Goal: Task Accomplishment & Management: Manage account settings

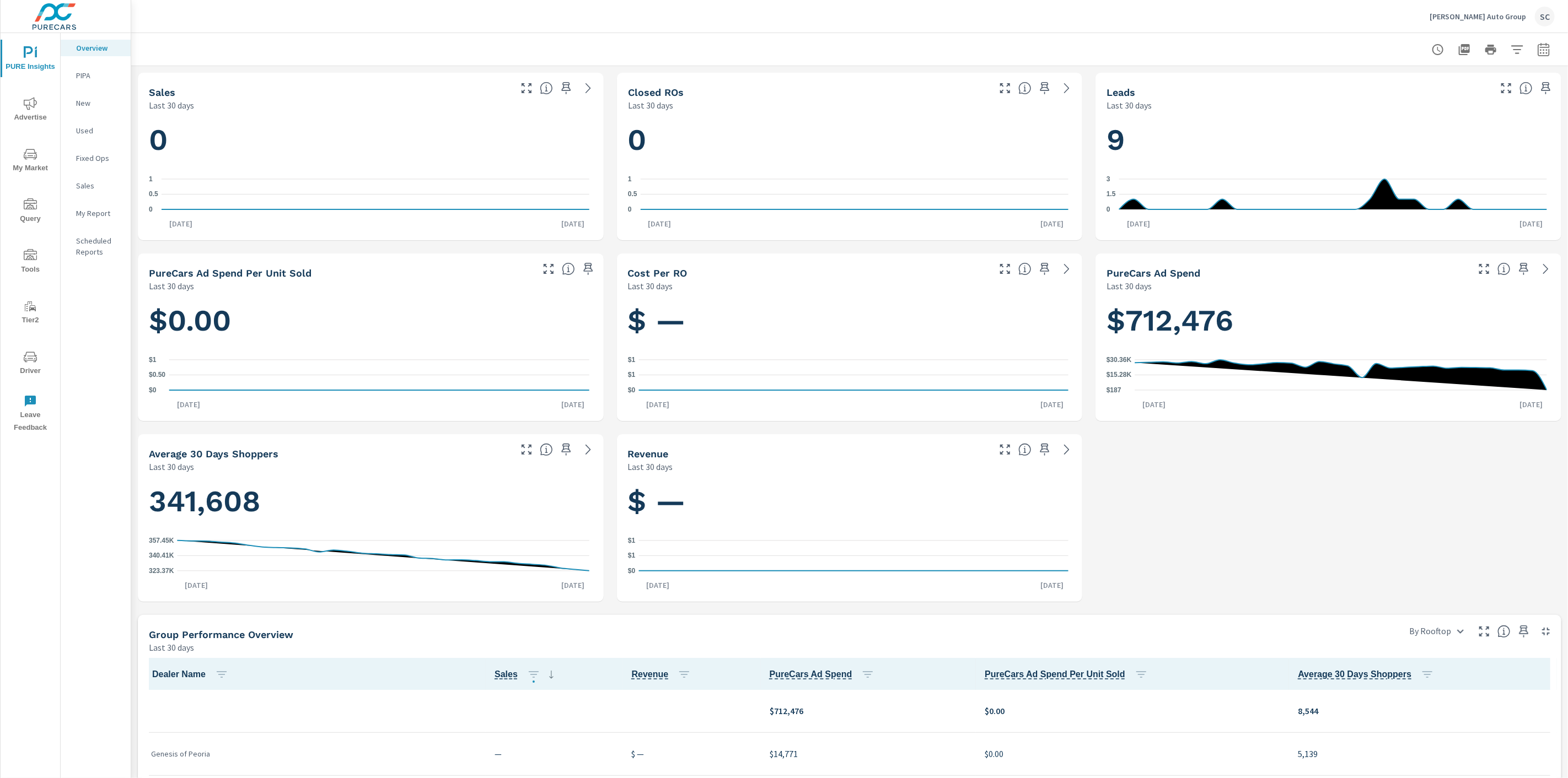
scroll to position [1, 0]
click at [1542, 21] on div "SC" at bounding box center [1544, 16] width 20 height 20
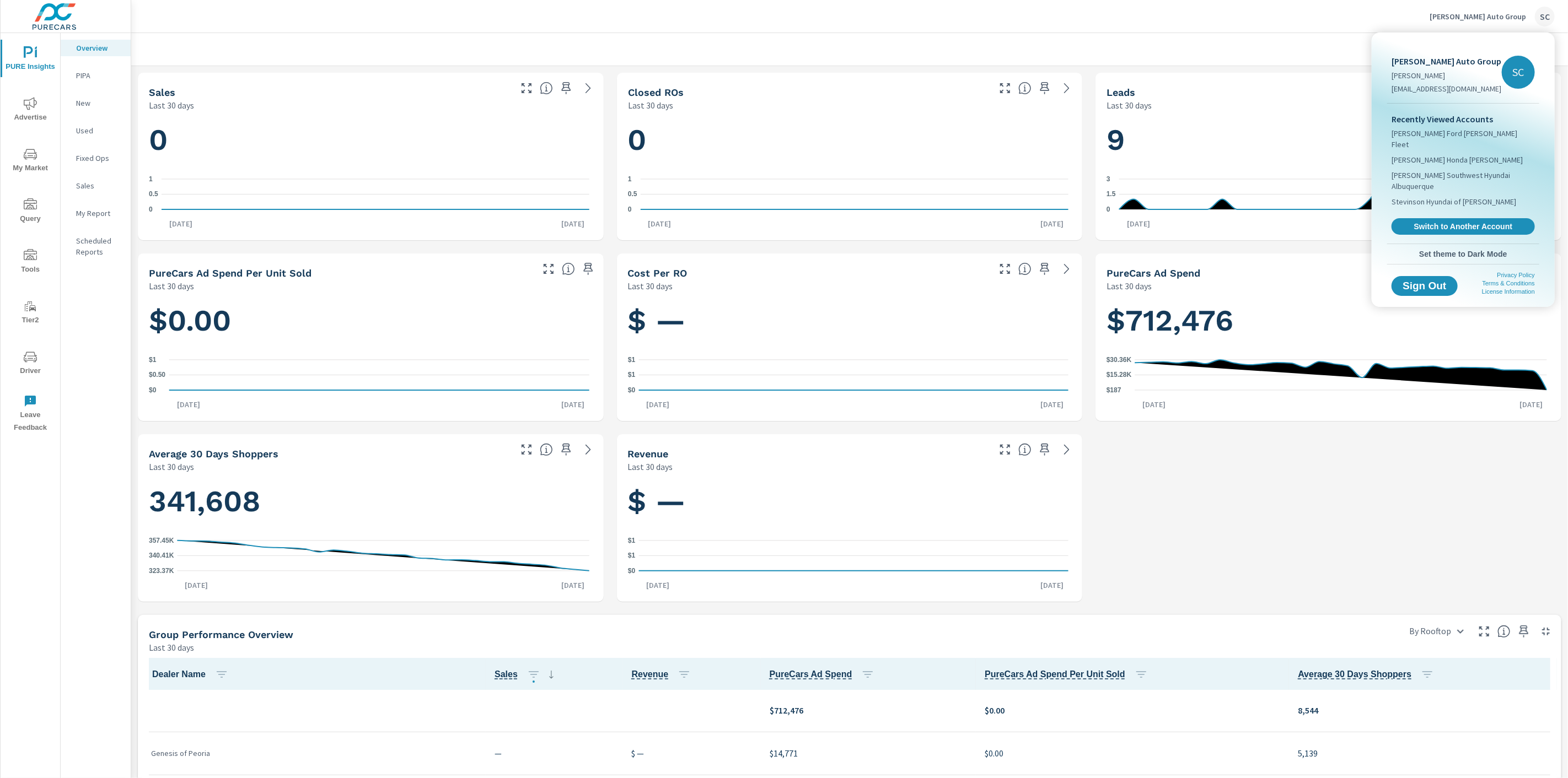
click at [1458, 218] on link "Switch to Another Account" at bounding box center [1463, 226] width 143 height 17
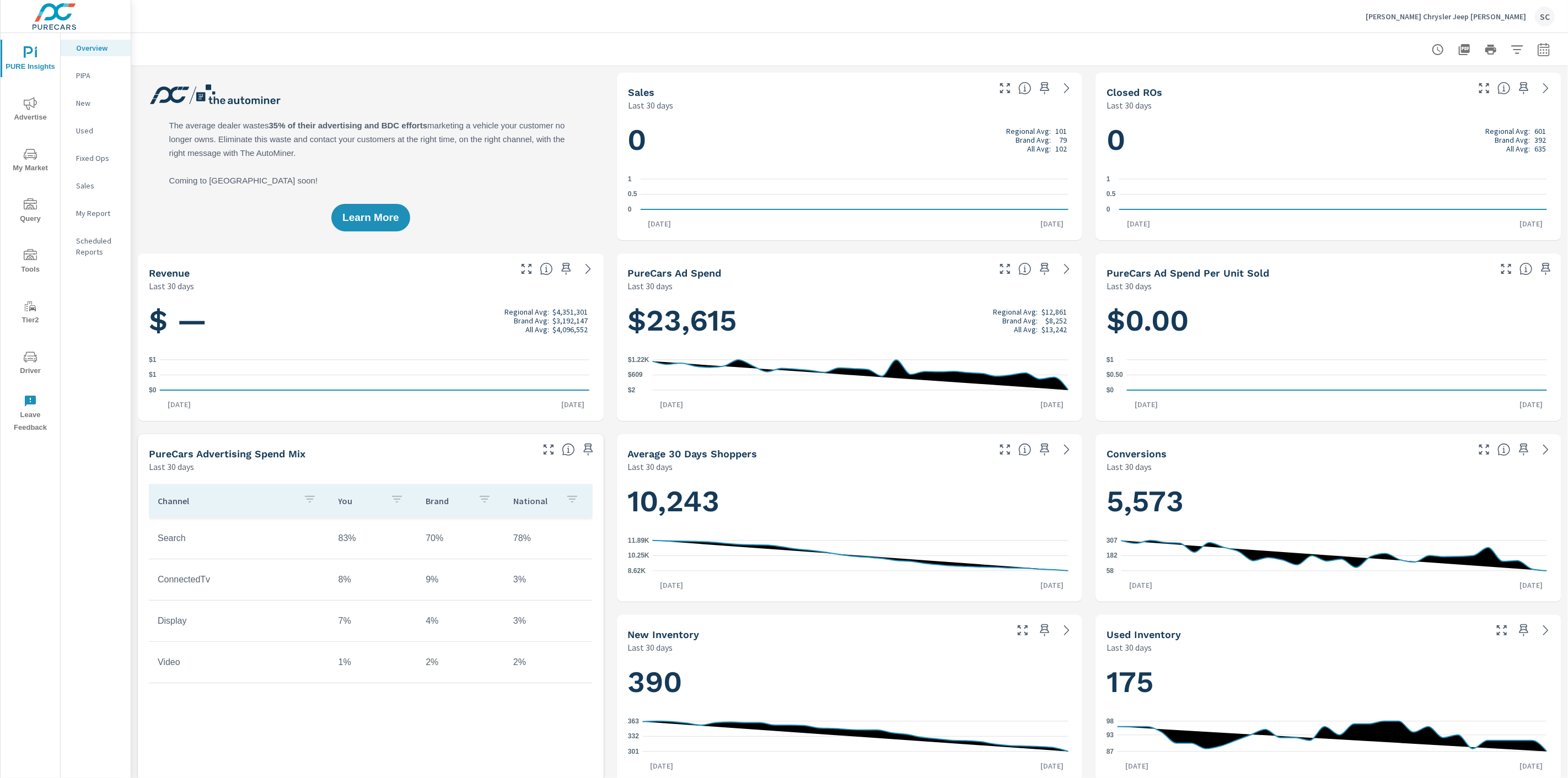
scroll to position [1, 0]
click at [31, 359] on icon "nav menu" at bounding box center [30, 359] width 6 height 1
